Goal: Task Accomplishment & Management: Manage account settings

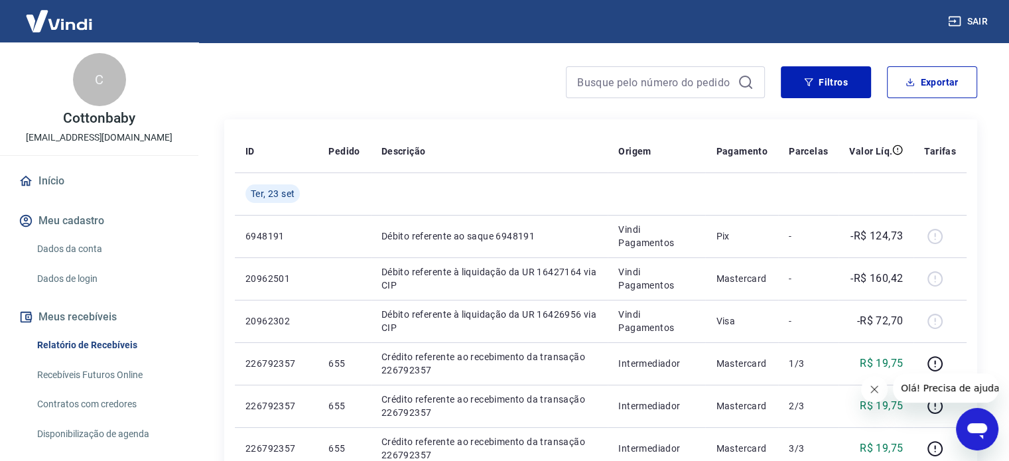
scroll to position [94, 0]
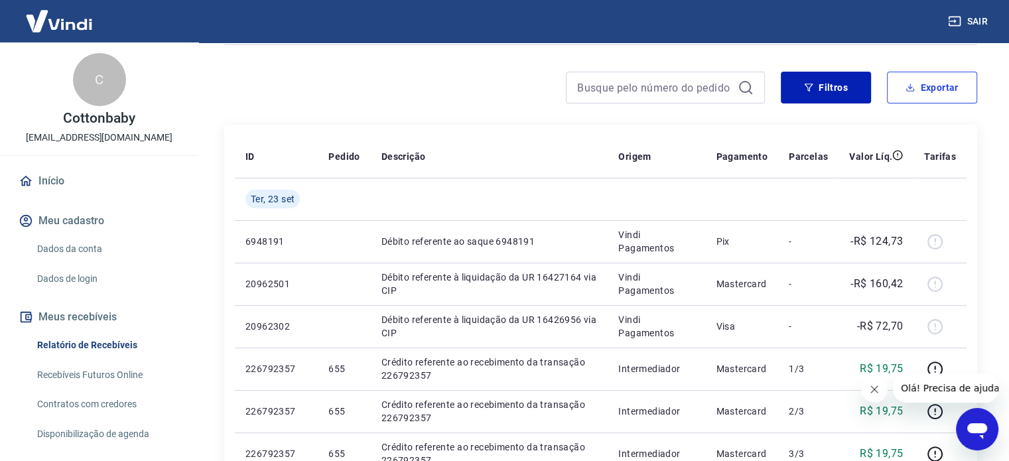
click at [938, 85] on button "Exportar" at bounding box center [932, 88] width 90 height 32
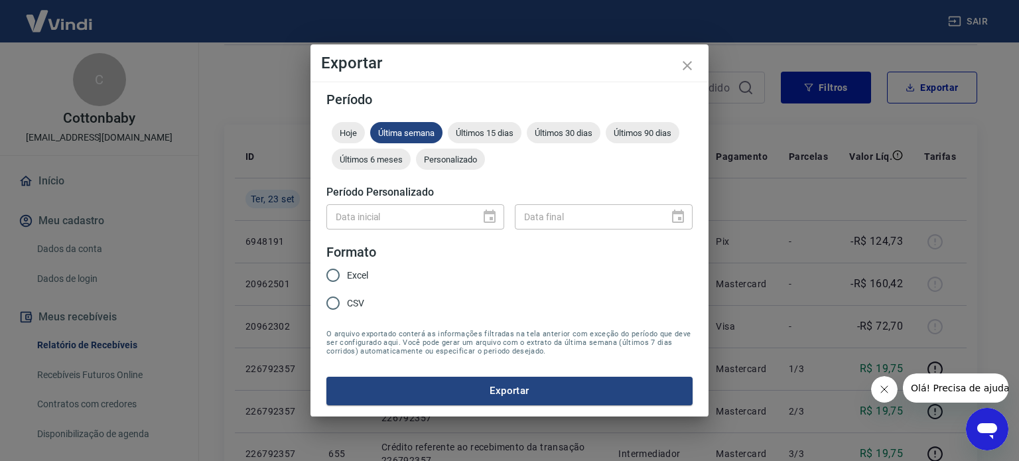
click at [350, 275] on span "Excel" at bounding box center [357, 276] width 21 height 14
click at [347, 275] on input "Excel" at bounding box center [333, 275] width 28 height 28
radio input "true"
click at [473, 390] on button "Exportar" at bounding box center [510, 391] width 366 height 28
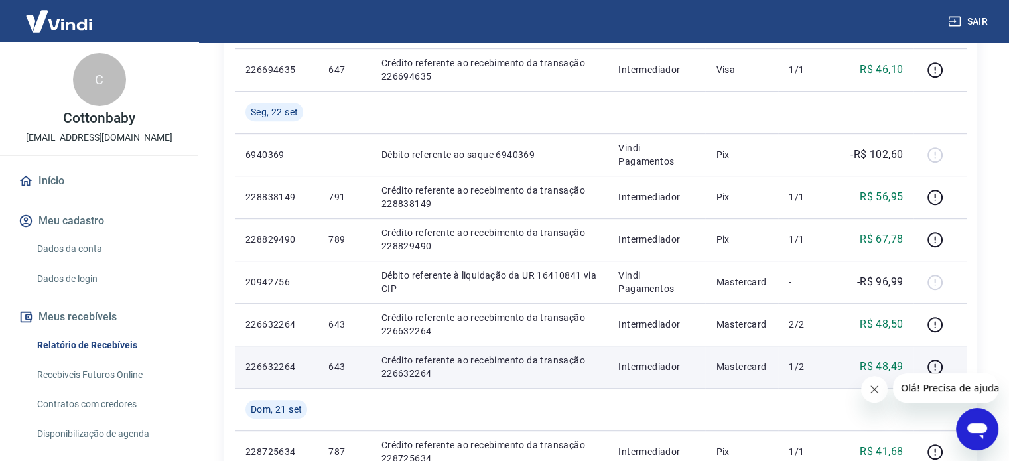
scroll to position [625, 0]
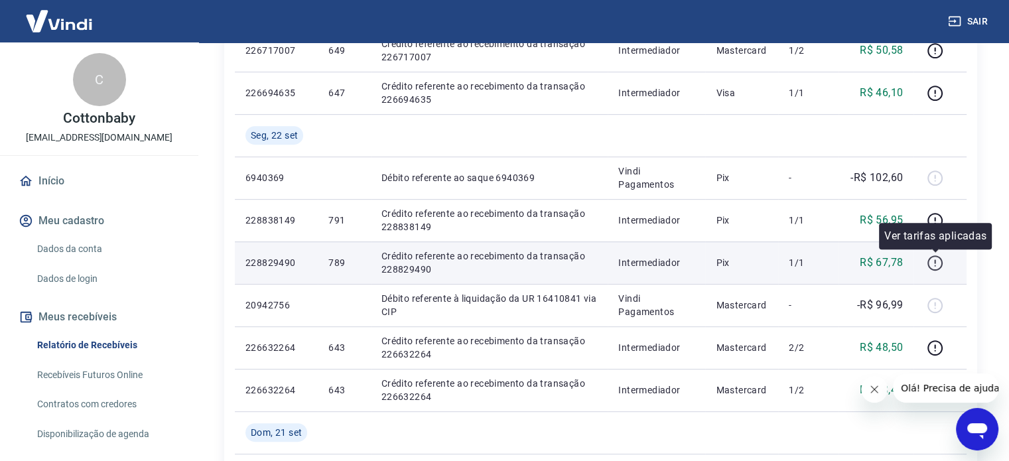
click at [937, 260] on icon "button" at bounding box center [935, 263] width 17 height 17
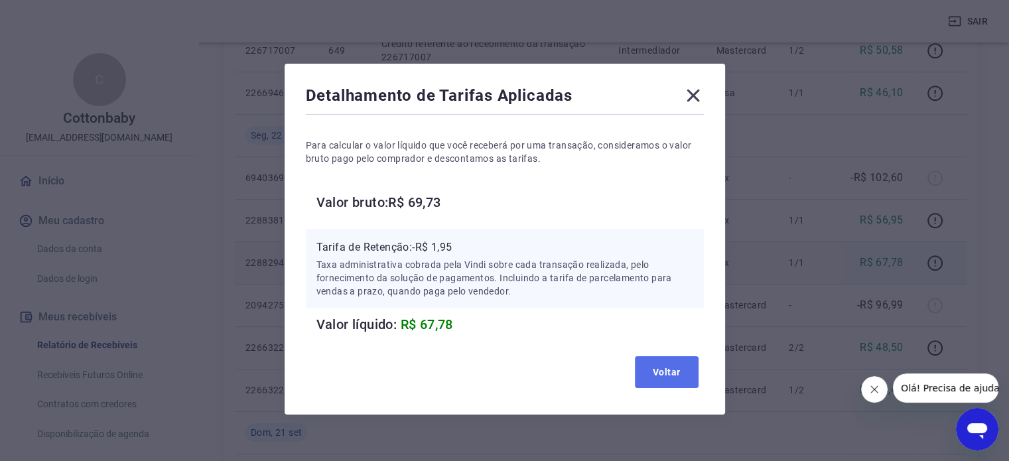
click at [676, 372] on button "Voltar" at bounding box center [667, 372] width 64 height 32
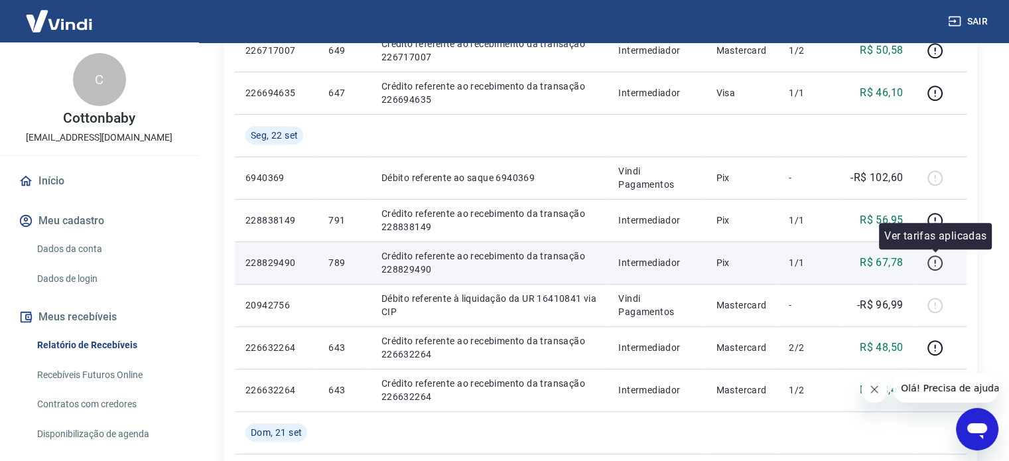
click at [939, 268] on icon "button" at bounding box center [935, 263] width 15 height 15
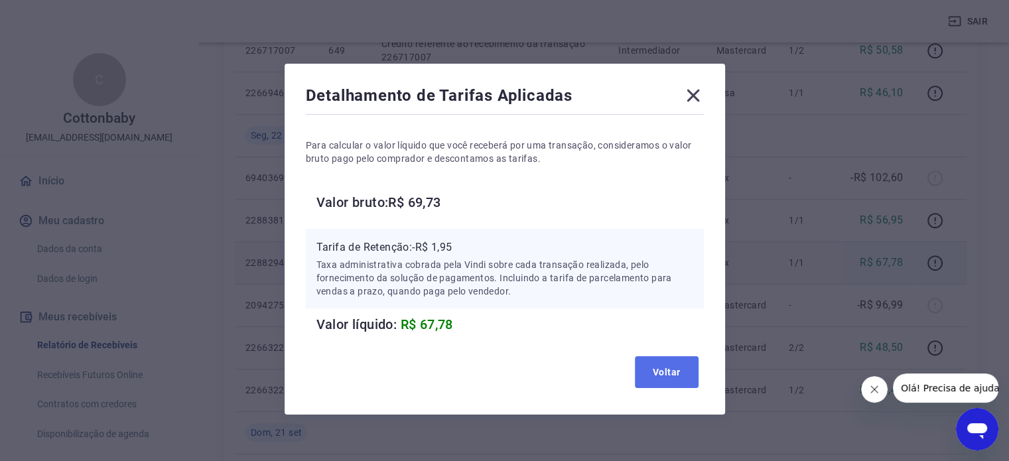
click at [673, 369] on button "Voltar" at bounding box center [667, 372] width 64 height 32
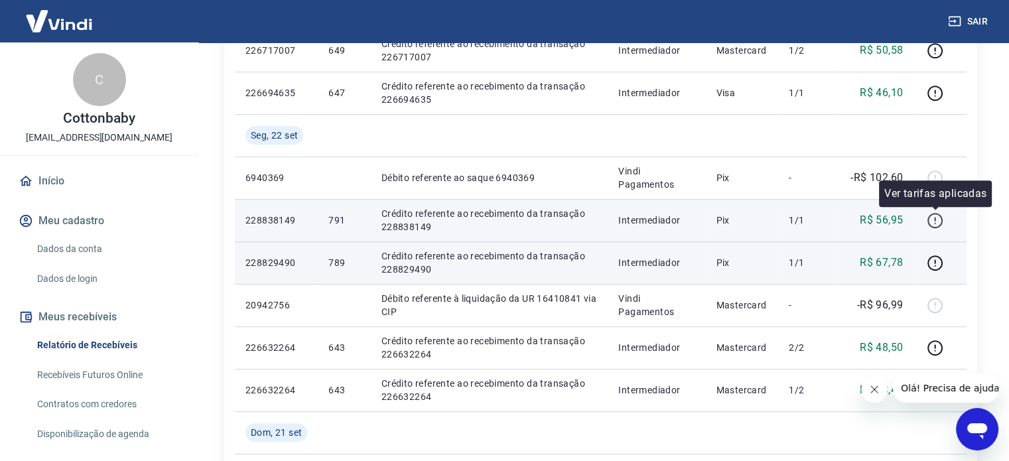
click at [932, 216] on icon "button" at bounding box center [935, 220] width 17 height 17
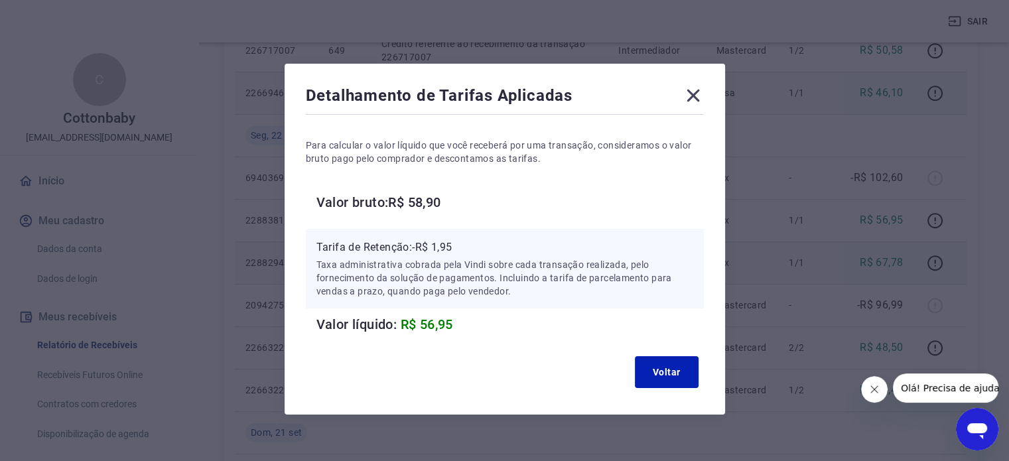
click at [691, 100] on icon at bounding box center [693, 95] width 21 height 21
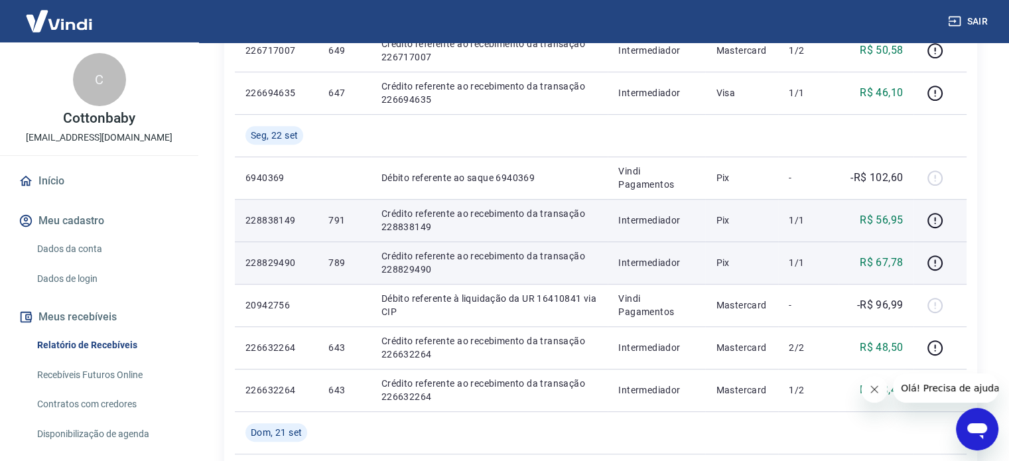
click at [954, 216] on div at bounding box center [940, 220] width 32 height 21
click at [936, 220] on icon "button" at bounding box center [934, 219] width 1 height 4
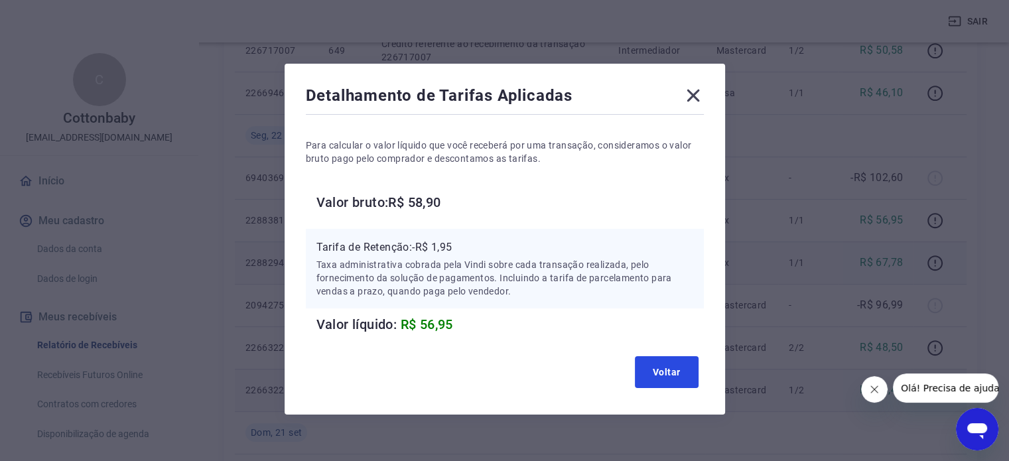
click at [680, 373] on button "Voltar" at bounding box center [667, 372] width 64 height 32
